Goal: Task Accomplishment & Management: Manage account settings

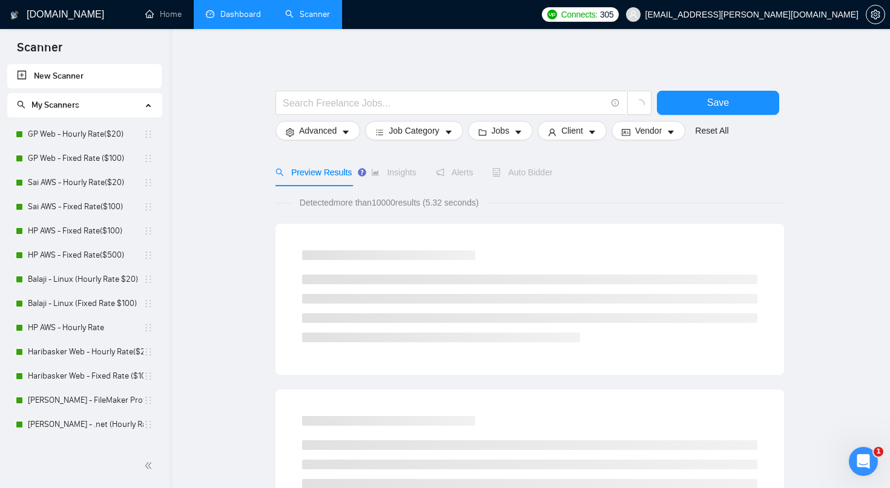
click at [251, 19] on link "Dashboard" at bounding box center [233, 14] width 55 height 10
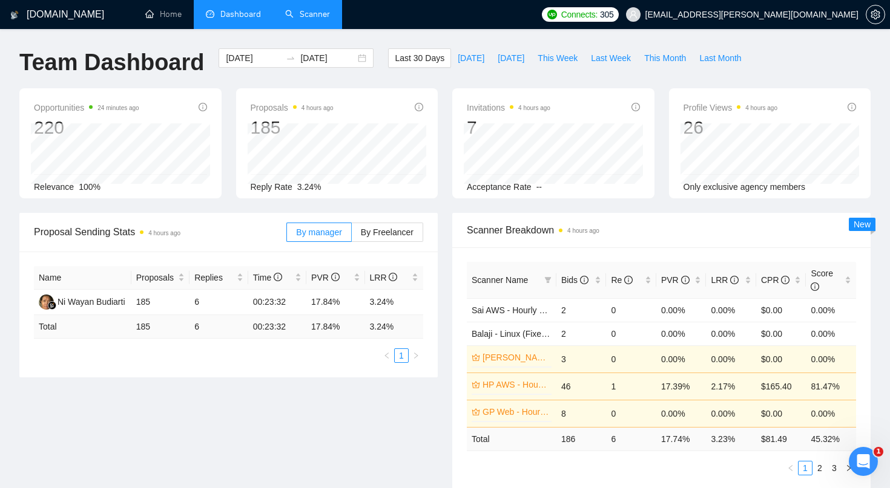
click at [308, 19] on link "Scanner" at bounding box center [307, 14] width 45 height 10
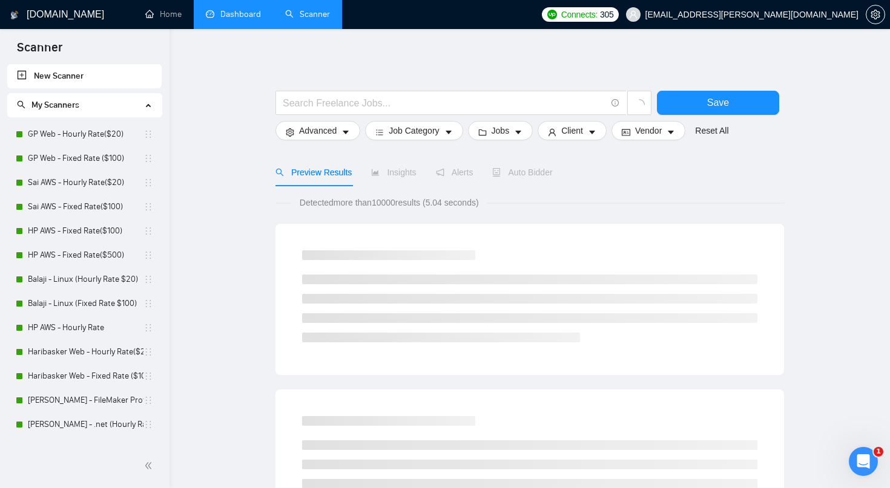
click at [243, 10] on link "Dashboard" at bounding box center [233, 14] width 55 height 10
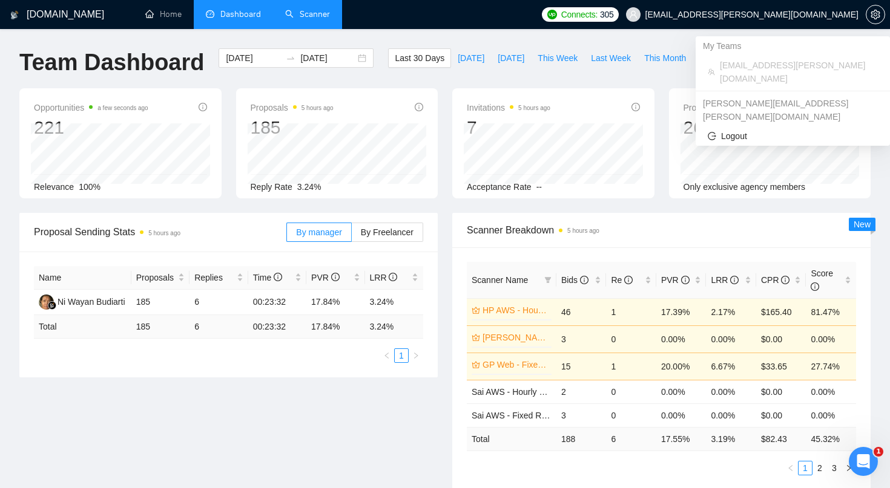
click at [763, 15] on span "[EMAIL_ADDRESS][PERSON_NAME][DOMAIN_NAME]" at bounding box center [751, 15] width 213 height 0
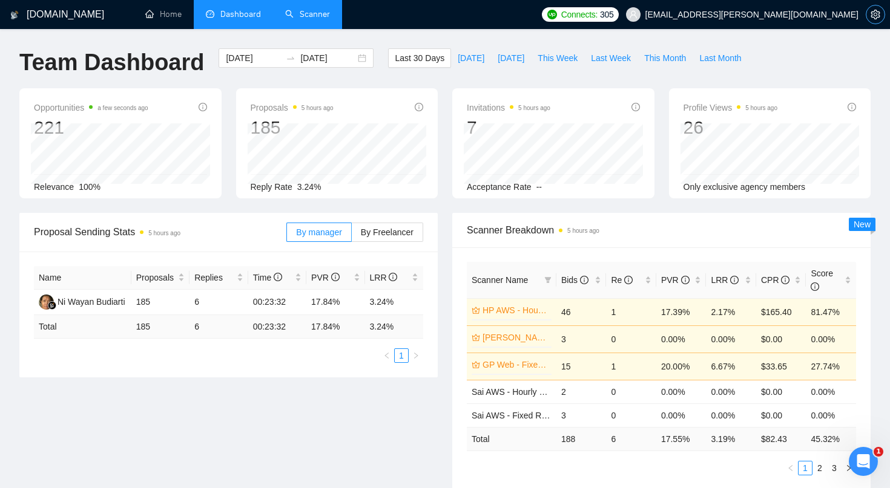
click at [875, 13] on icon "setting" at bounding box center [875, 15] width 10 height 10
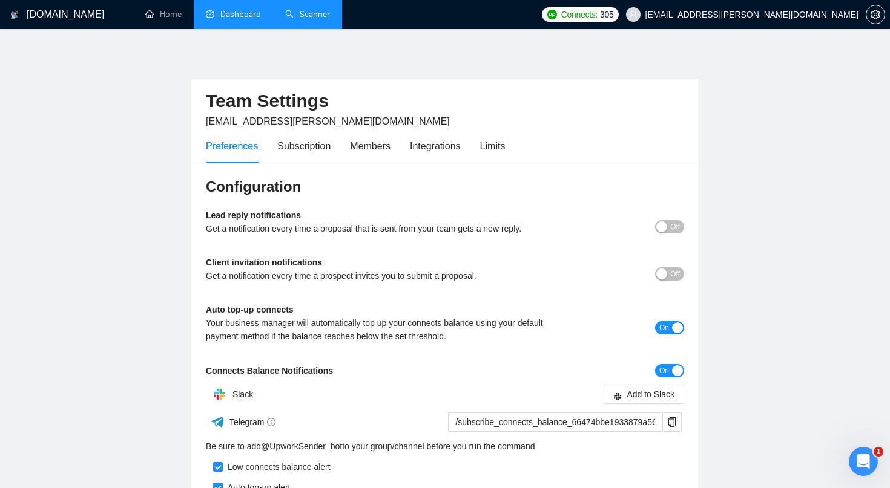
click at [340, 148] on div "Preferences Subscription Members Integrations Limits" at bounding box center [355, 146] width 299 height 34
click at [335, 147] on div "Preferences Subscription Members Integrations Limits" at bounding box center [355, 146] width 299 height 34
click at [330, 145] on div "Subscription" at bounding box center [303, 146] width 53 height 15
